Goal: Check status: Check status

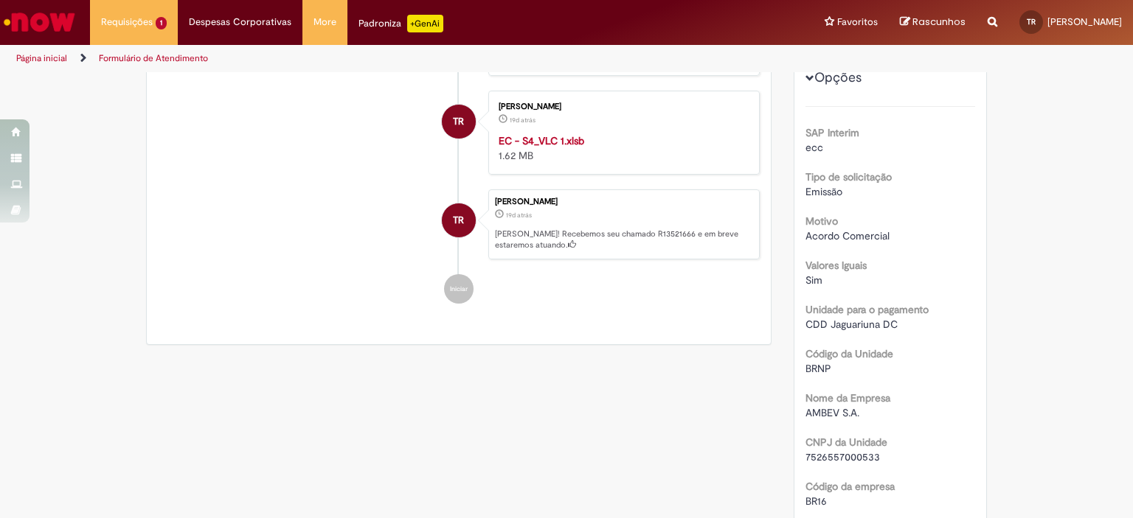
scroll to position [32, 0]
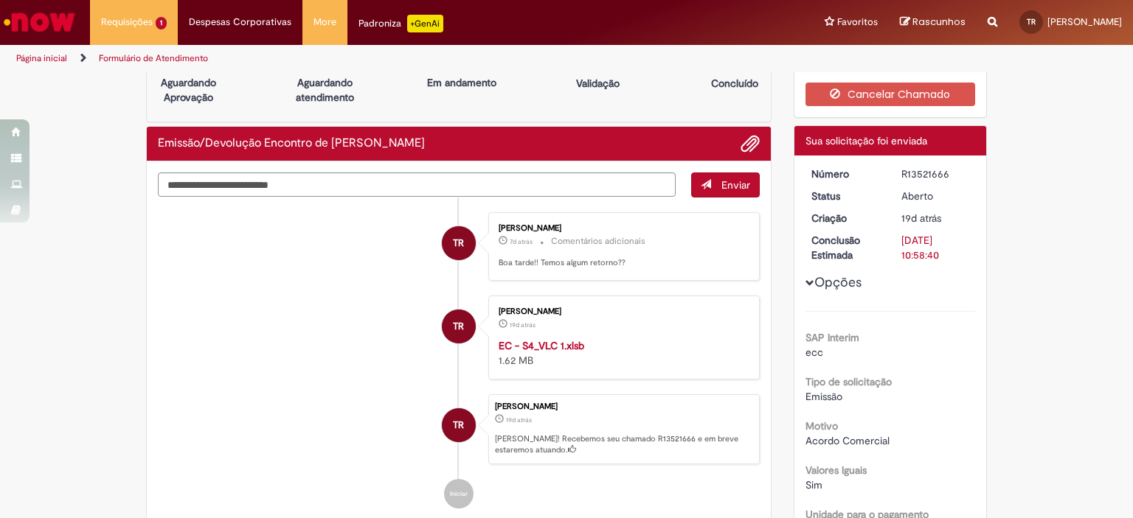
drag, startPoint x: 950, startPoint y: 173, endPoint x: 897, endPoint y: 174, distance: 53.1
click at [901, 176] on div "R13521666" at bounding box center [935, 174] width 69 height 15
copy div "R13521666"
click at [699, 296] on div "[PERSON_NAME] 19d atrás 19 dias atrás EC - S4_VLC 1.xlsb 1.62 MB" at bounding box center [623, 338] width 271 height 84
click at [282, 174] on textarea "Digite sua mensagem aqui..." at bounding box center [417, 185] width 518 height 25
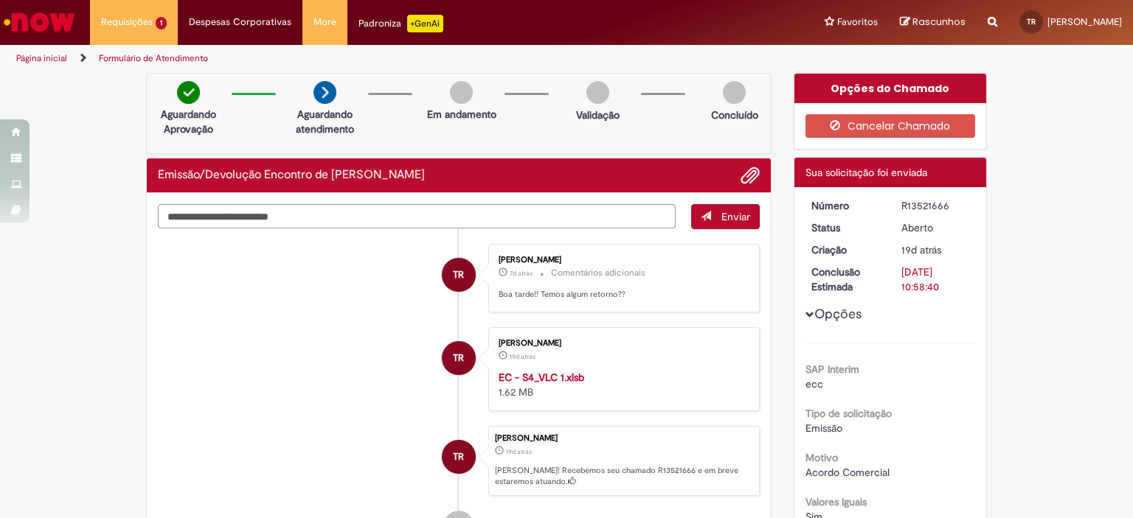
scroll to position [0, 0]
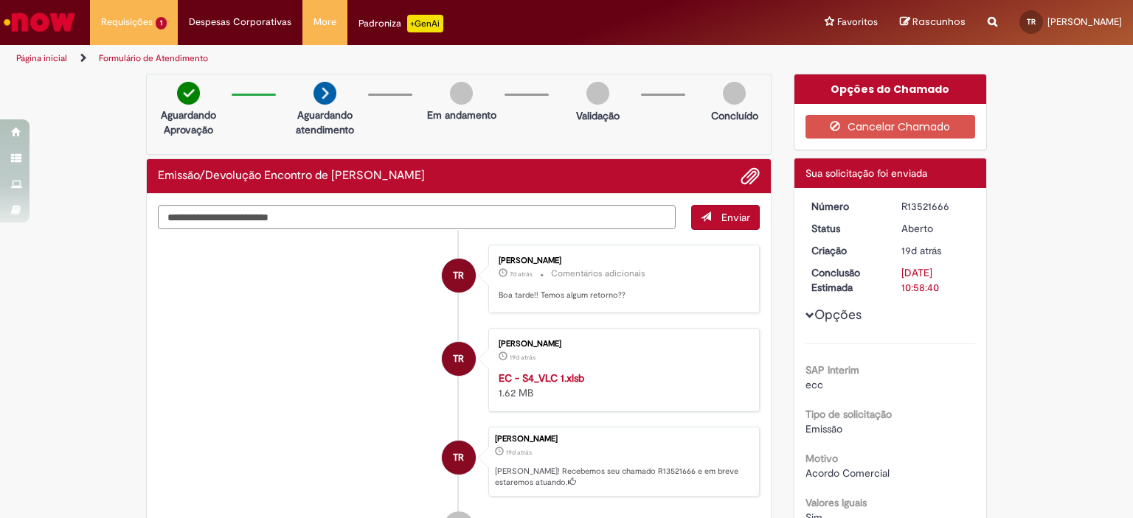
drag, startPoint x: 947, startPoint y: 200, endPoint x: 897, endPoint y: 195, distance: 50.4
click at [903, 205] on div "R13521666" at bounding box center [935, 206] width 69 height 15
click at [903, 206] on div "R13521666" at bounding box center [935, 206] width 69 height 15
copy div "R13521666"
